Goal: Find specific page/section: Find specific page/section

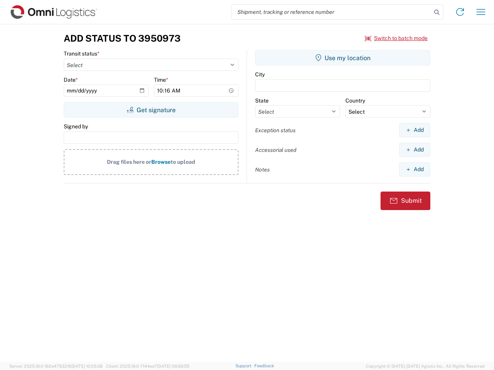
click at [331, 12] on input "search" at bounding box center [331, 12] width 200 height 15
click at [437, 12] on icon at bounding box center [436, 12] width 11 height 11
click at [460, 12] on icon at bounding box center [459, 12] width 12 height 12
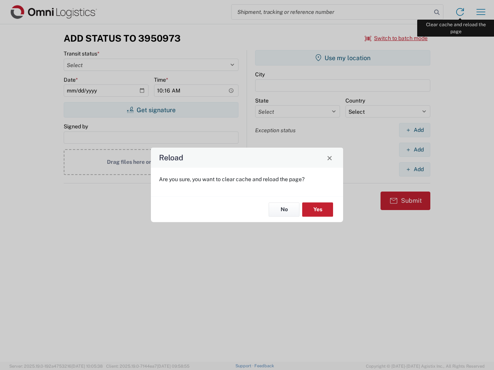
click at [480, 12] on div "Reload Are you sure, you want to clear cache and reload the page? No Yes" at bounding box center [247, 185] width 494 height 370
click at [396, 38] on div "Reload Are you sure, you want to clear cache and reload the page? No Yes" at bounding box center [247, 185] width 494 height 370
click at [151, 110] on div "Reload Are you sure, you want to clear cache and reload the page? No Yes" at bounding box center [247, 185] width 494 height 370
click at [342, 58] on div "Reload Are you sure, you want to clear cache and reload the page? No Yes" at bounding box center [247, 185] width 494 height 370
click at [414, 130] on div "Reload Are you sure, you want to clear cache and reload the page? No Yes" at bounding box center [247, 185] width 494 height 370
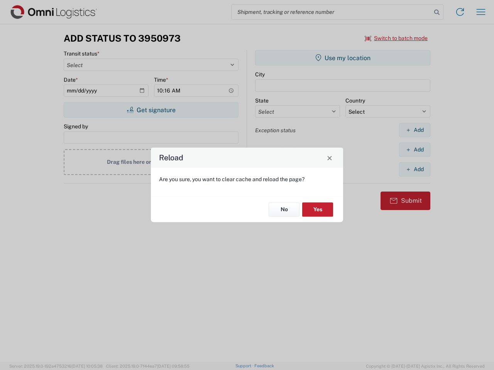
click at [414, 150] on div "Reload Are you sure, you want to clear cache and reload the page? No Yes" at bounding box center [247, 185] width 494 height 370
click at [414, 169] on div "Reload Are you sure, you want to clear cache and reload the page? No Yes" at bounding box center [247, 185] width 494 height 370
